Goal: Information Seeking & Learning: Check status

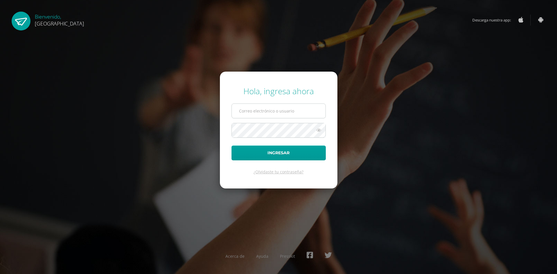
click at [270, 108] on input "text" at bounding box center [279, 111] width 94 height 14
type input "2019200@colegiobelga.edu.gt"
click at [231, 146] on button "Ingresar" at bounding box center [278, 153] width 94 height 15
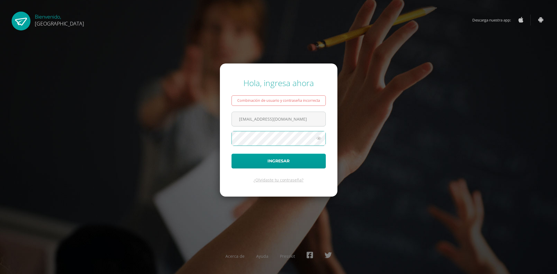
click at [231, 154] on button "Ingresar" at bounding box center [278, 161] width 94 height 15
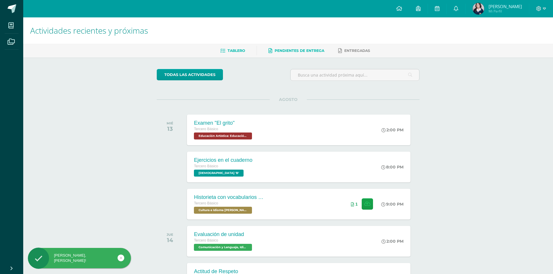
click at [290, 50] on span "Pendientes de entrega" at bounding box center [299, 50] width 50 height 4
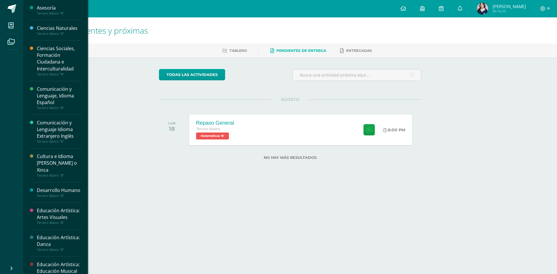
click at [0, 22] on li "Mis cursos" at bounding box center [11, 25] width 23 height 16
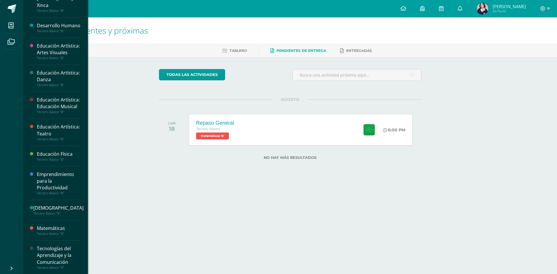
scroll to position [185, 0]
click at [7, 21] on span at bounding box center [11, 25] width 13 height 13
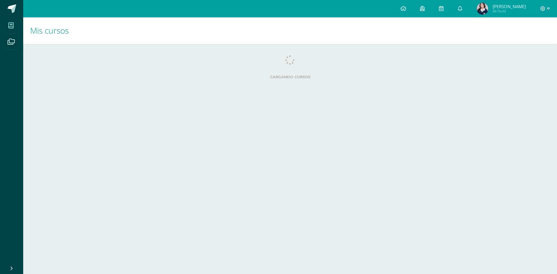
click at [54, 93] on html "Mis cursos Archivos Cerrar panel Asesoría Tercero Básico "B" Ciencias Naturales…" at bounding box center [278, 46] width 557 height 93
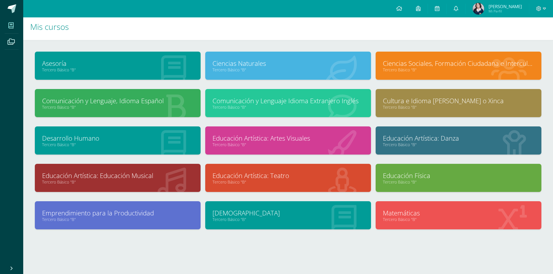
scroll to position [5, 0]
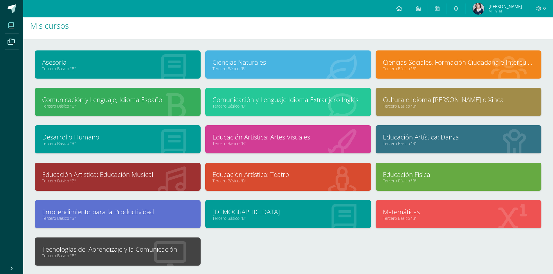
click at [155, 267] on div "Tecnologías del Aprendizaje y la Comunicación Tercero Básico "B"" at bounding box center [117, 256] width 170 height 37
click at [157, 253] on link "Tecnologías del Aprendizaje y la Comunicación" at bounding box center [117, 249] width 151 height 9
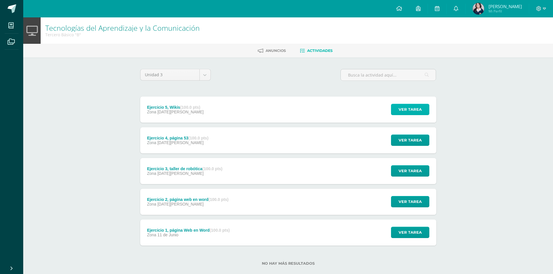
click at [411, 108] on span "Ver tarea" at bounding box center [409, 109] width 23 height 11
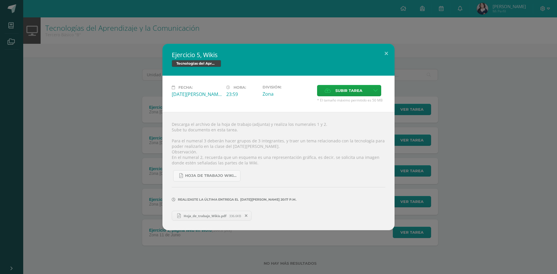
click at [224, 215] on span "Hoja_de_trabajo_Wikis.pdf" at bounding box center [205, 216] width 48 height 4
click at [380, 177] on div "Hoja de trabajo Wikis.pdf" at bounding box center [278, 174] width 213 height 16
drag, startPoint x: 511, startPoint y: 159, endPoint x: 411, endPoint y: 186, distance: 103.5
click at [511, 161] on div "Ejercicio 5, Wikis Tecnologías del Aprendizaje y la Comunicación Fecha: Viernes…" at bounding box center [278, 137] width 552 height 186
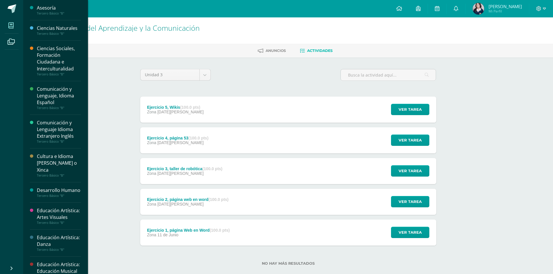
click at [11, 21] on span at bounding box center [11, 25] width 13 height 13
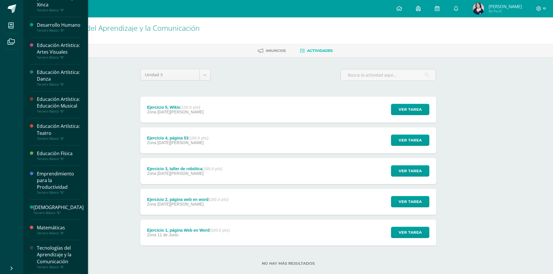
scroll to position [174, 0]
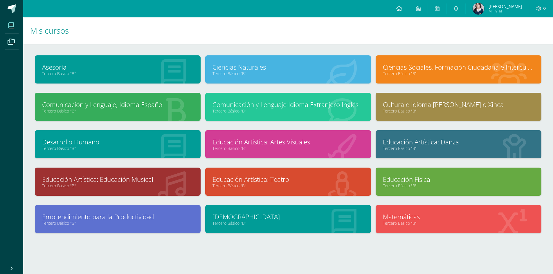
click at [423, 118] on div "Cultura e Idioma [PERSON_NAME] o Xinca Tercero Básico "B"" at bounding box center [458, 107] width 166 height 28
click at [418, 109] on link "Tercero Básico "B"" at bounding box center [458, 111] width 151 height 6
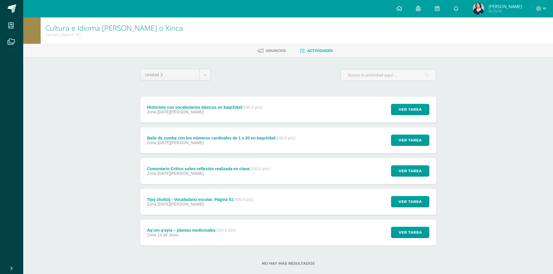
click at [285, 111] on div "Historieta con vocabularios básicos en kaqchikel (100.0 pts) Zona [DATE][PERSON…" at bounding box center [288, 110] width 296 height 26
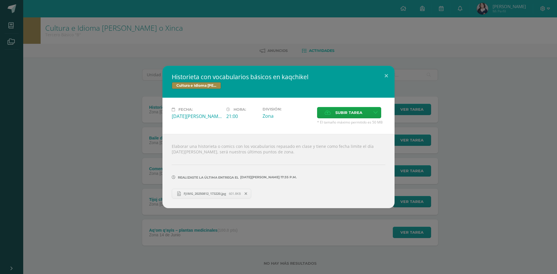
click at [227, 193] on span "FJIMG_20250812_173220.jpg" at bounding box center [205, 193] width 48 height 4
drag, startPoint x: 383, startPoint y: 76, endPoint x: 4, endPoint y: 22, distance: 382.9
click at [380, 76] on button at bounding box center [386, 76] width 17 height 20
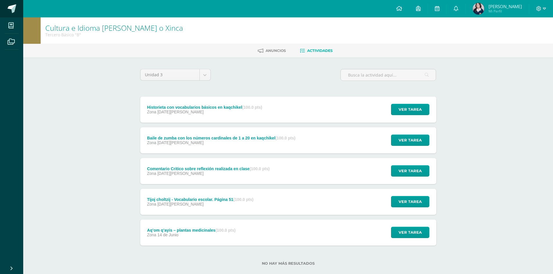
click at [0, 11] on link at bounding box center [11, 8] width 23 height 17
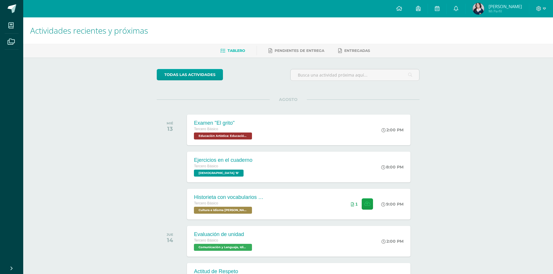
click at [484, 10] on img at bounding box center [478, 9] width 12 height 12
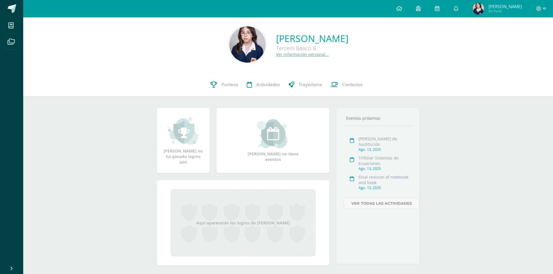
scroll to position [12, 0]
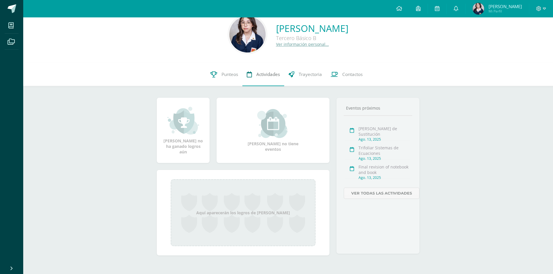
click at [263, 81] on link "Actividades" at bounding box center [263, 74] width 42 height 23
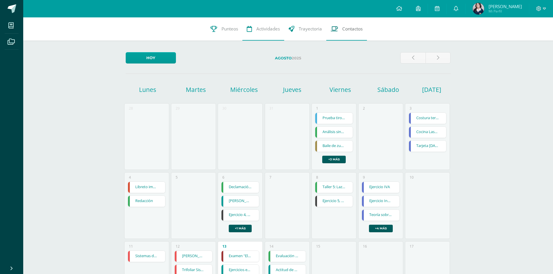
click at [354, 24] on link "Contactos" at bounding box center [346, 28] width 41 height 23
